Goal: Information Seeking & Learning: Learn about a topic

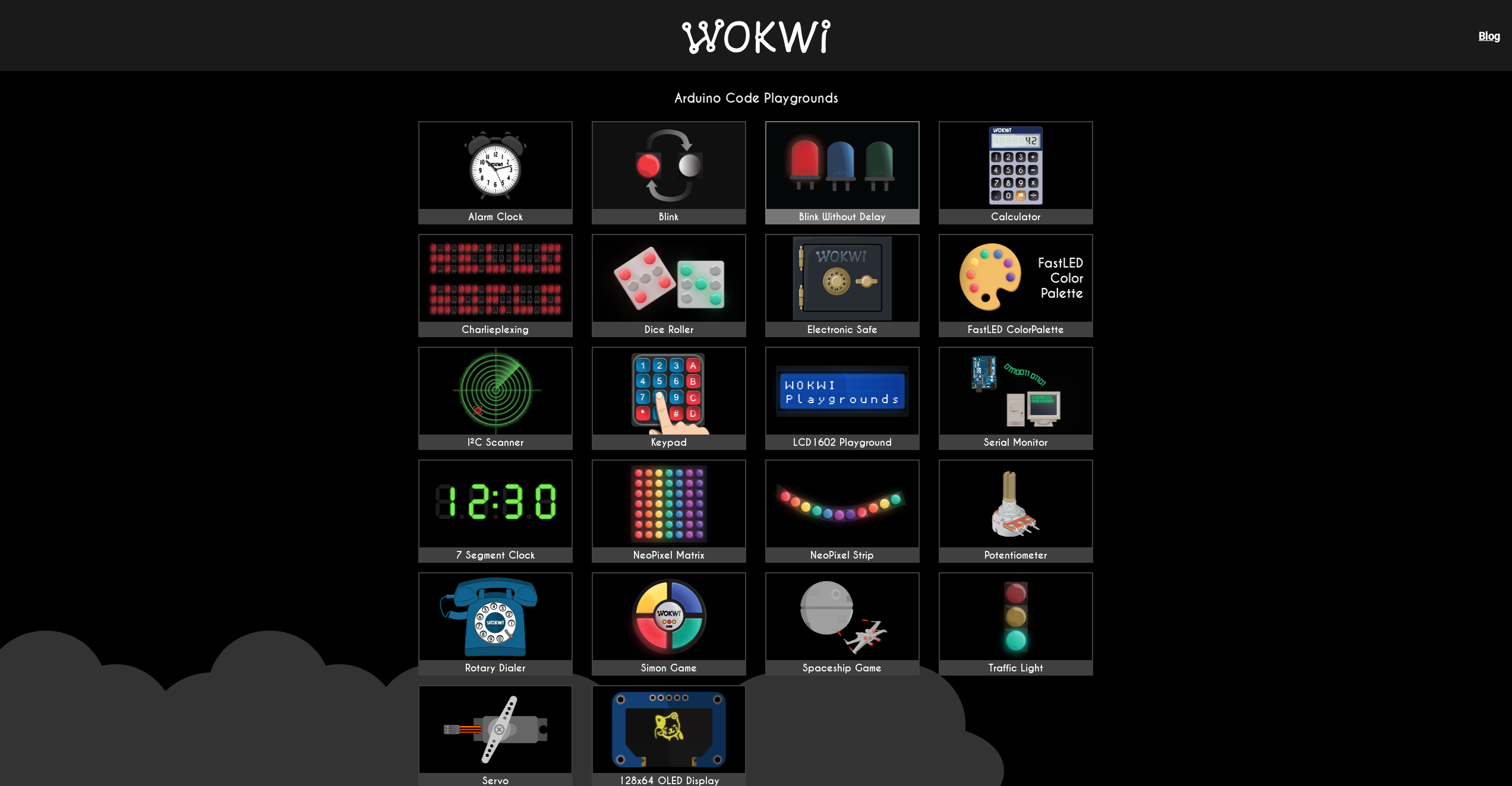
click at [810, 148] on img at bounding box center [842, 165] width 152 height 86
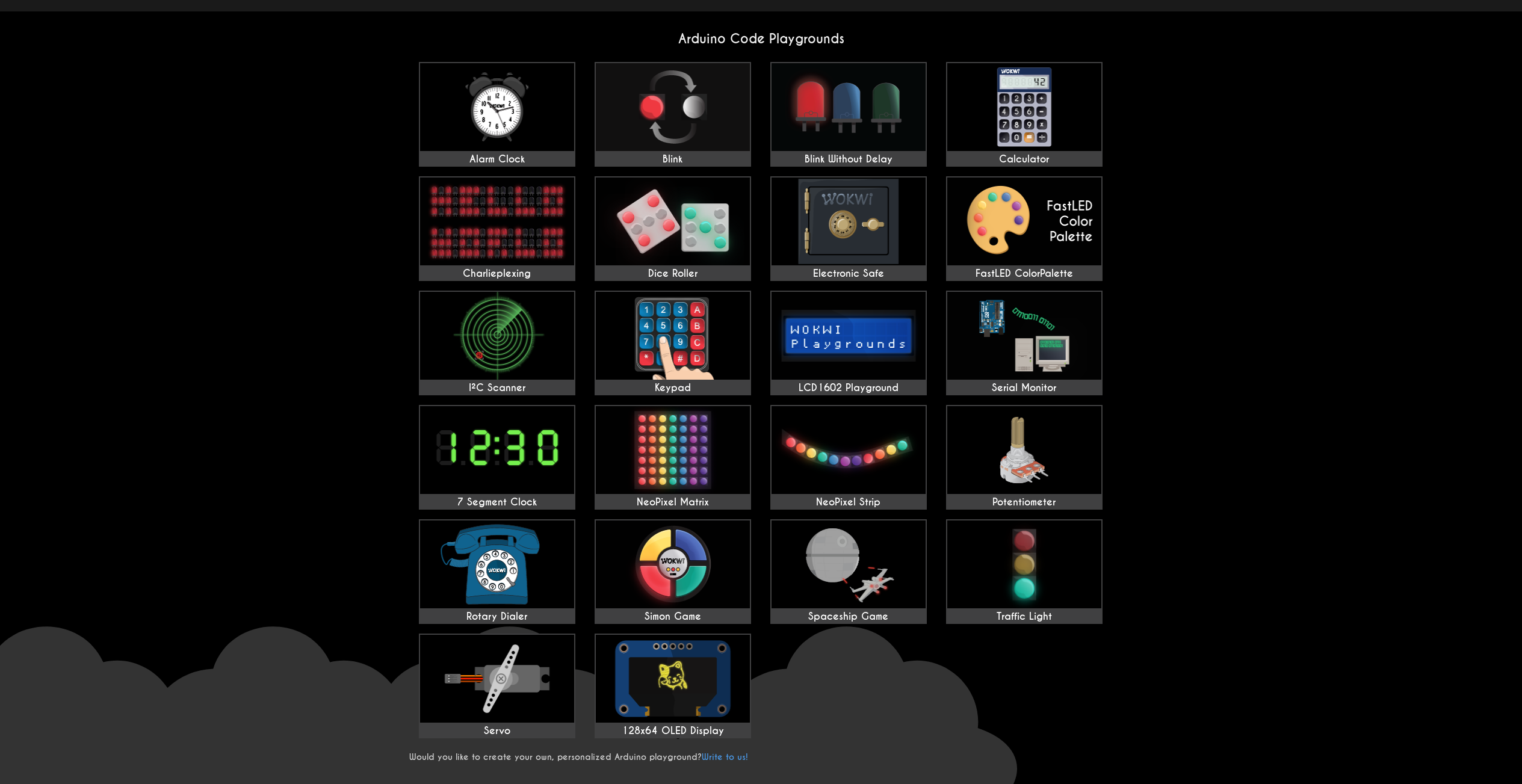
scroll to position [60, 0]
click at [820, 102] on img at bounding box center [848, 108] width 154 height 88
